Goal: Transaction & Acquisition: Download file/media

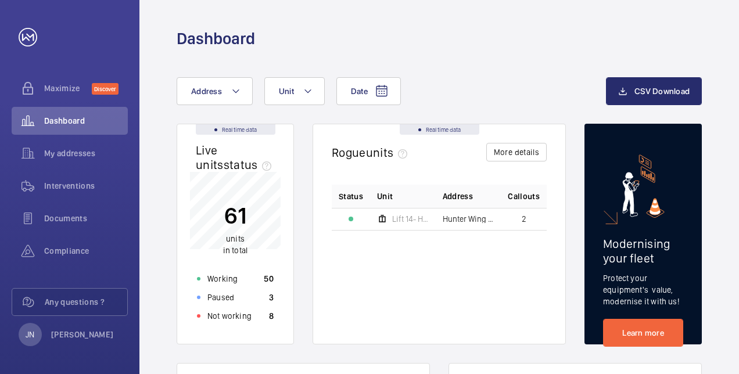
click at [459, 216] on span "Hunter Wing & Jenner Wing - [GEOGRAPHIC_DATA]" at bounding box center [469, 219] width 52 height 8
click at [353, 219] on div at bounding box center [351, 219] width 5 height 5
click at [517, 157] on button "More details" at bounding box center [516, 152] width 60 height 19
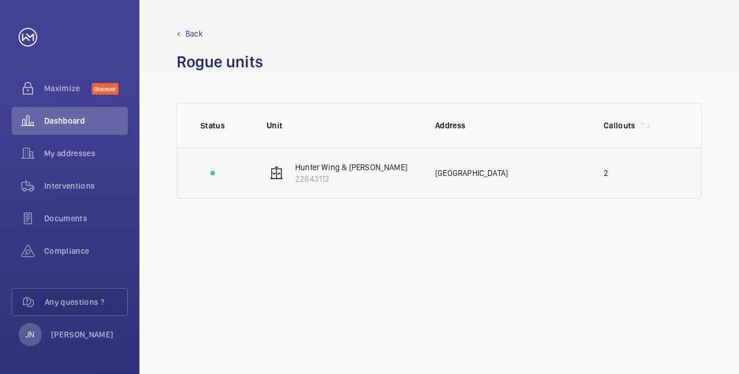
click at [491, 172] on div "[GEOGRAPHIC_DATA]" at bounding box center [510, 173] width 150 height 12
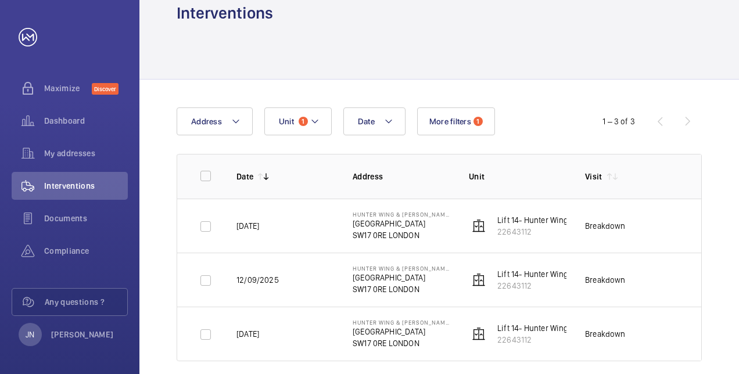
scroll to position [40, 0]
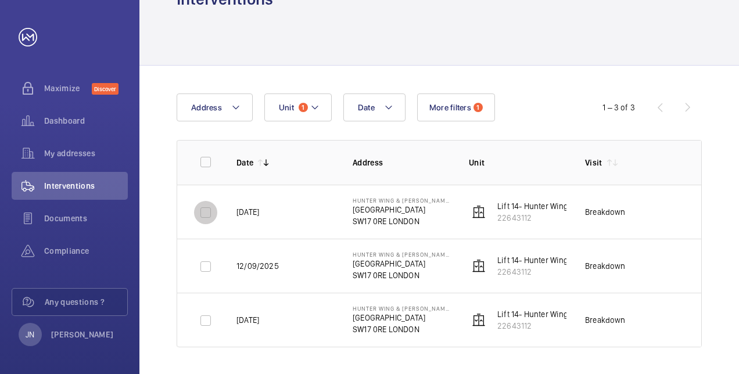
click at [209, 209] on input "checkbox" at bounding box center [205, 212] width 23 height 23
checkbox input "true"
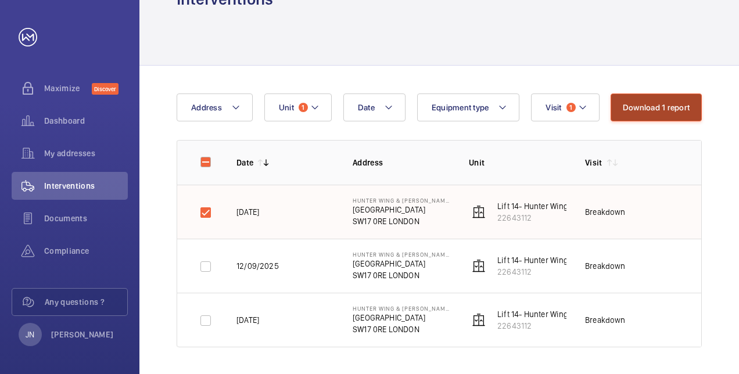
click at [670, 114] on button "Download 1 report" at bounding box center [656, 108] width 91 height 28
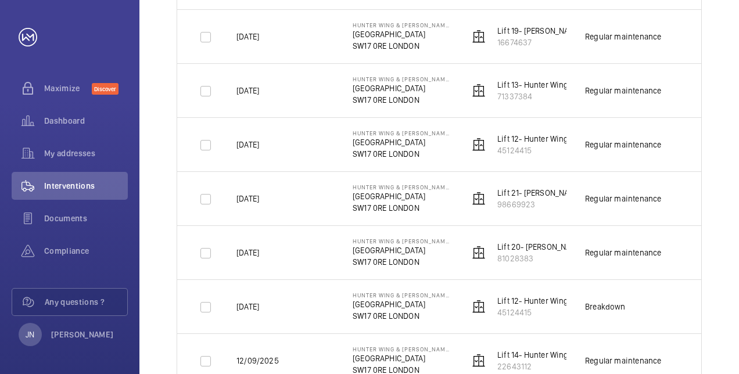
scroll to position [446, 0]
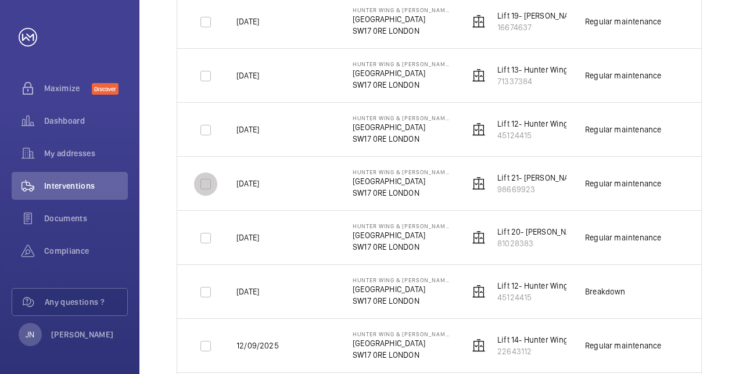
click at [209, 184] on input "checkbox" at bounding box center [205, 184] width 23 height 23
checkbox input "true"
click at [206, 233] on input "checkbox" at bounding box center [205, 238] width 23 height 23
checkbox input "true"
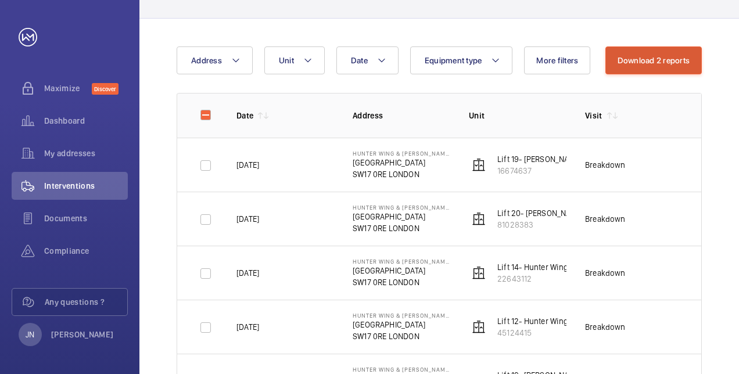
scroll to position [0, 0]
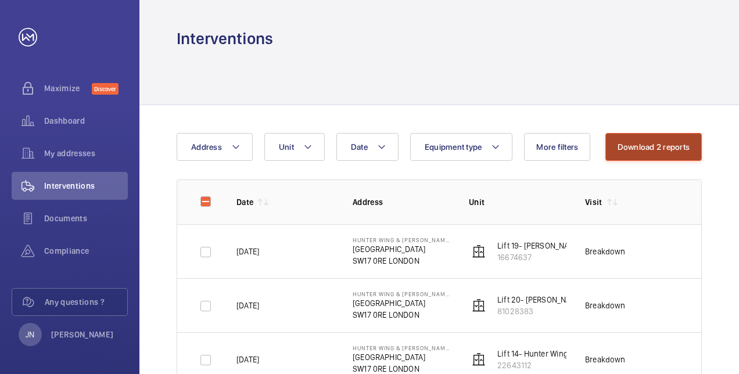
click at [655, 141] on button "Download 2 reports" at bounding box center [653, 147] width 97 height 28
